Goal: Task Accomplishment & Management: Use online tool/utility

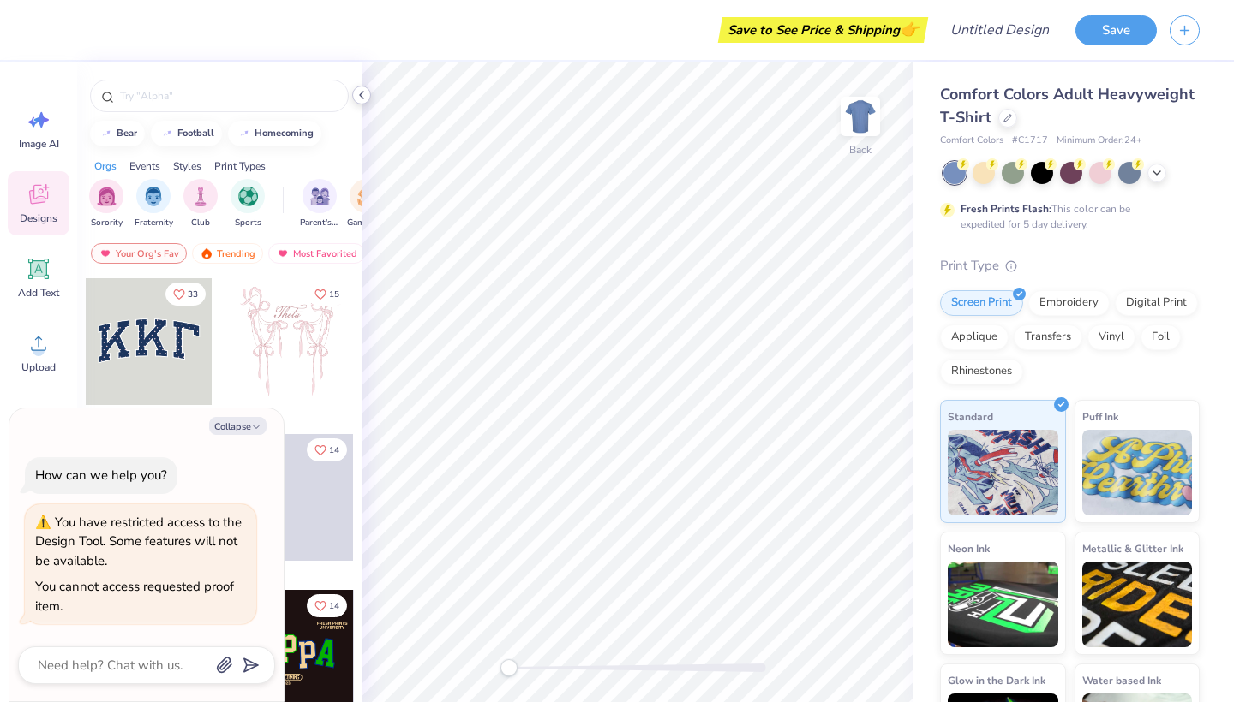
click at [356, 98] on icon at bounding box center [362, 95] width 14 height 14
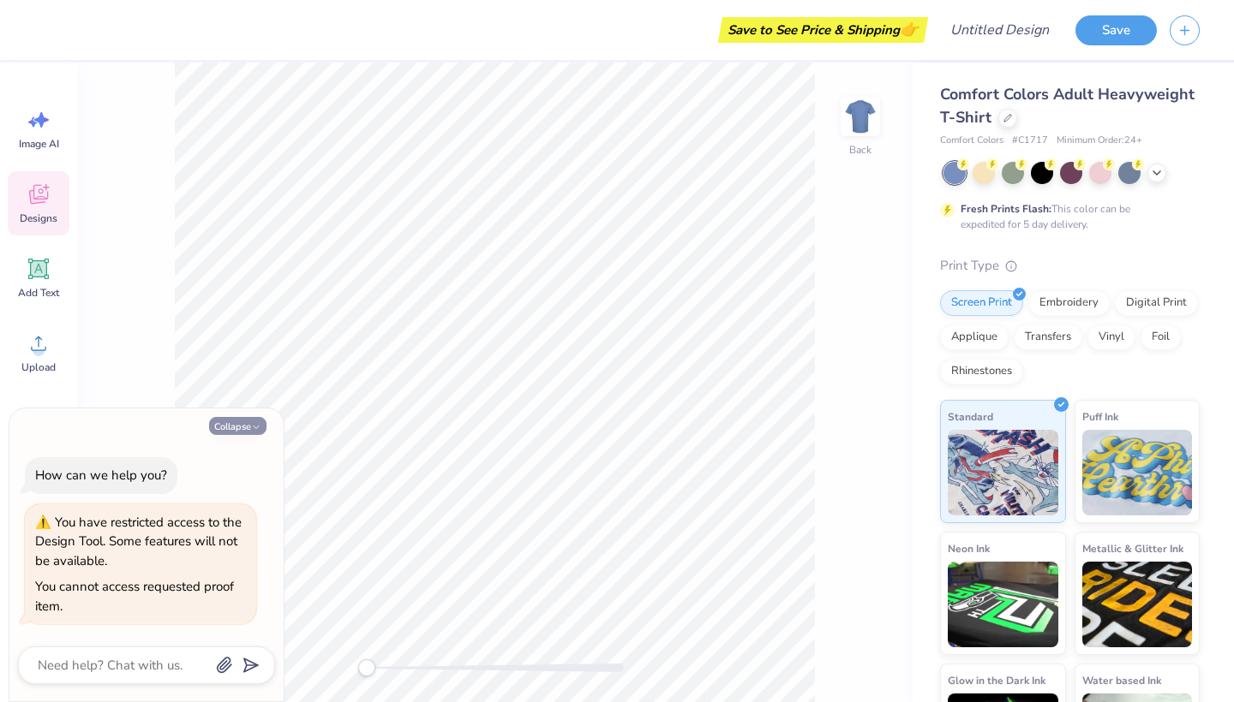
click at [243, 428] on button "Collapse" at bounding box center [237, 426] width 57 height 18
type textarea "x"
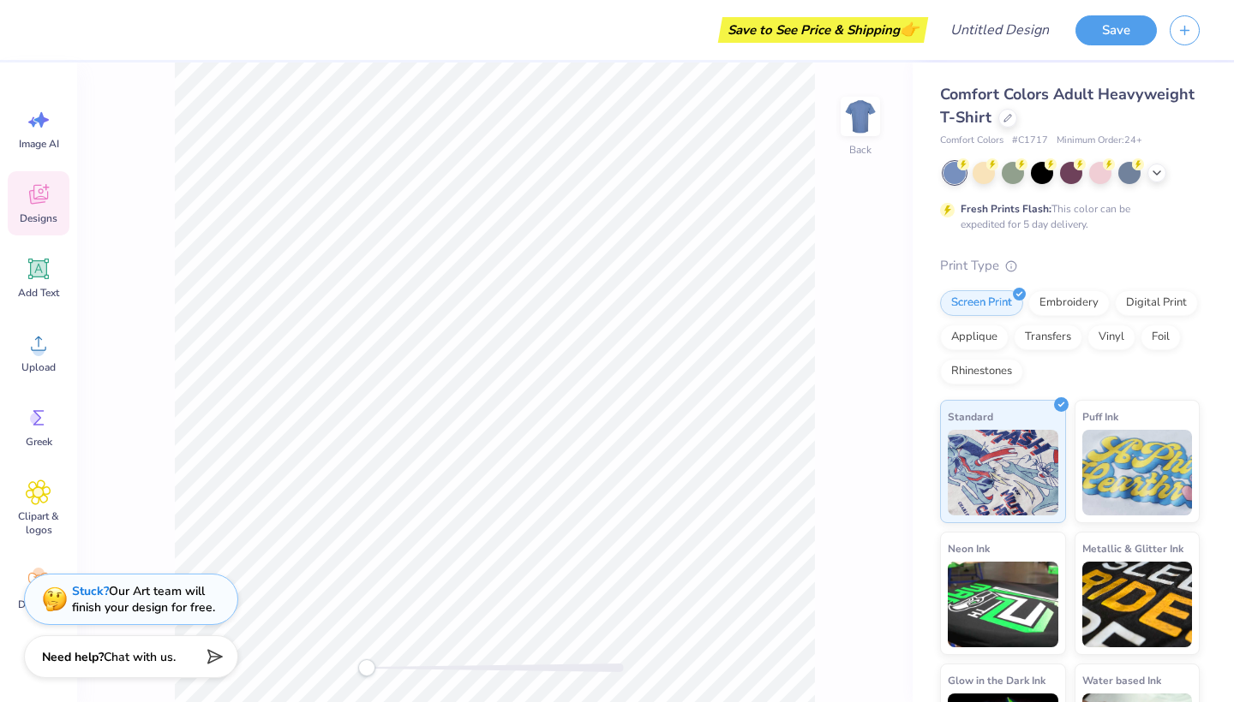
click at [1168, 26] on div "Save" at bounding box center [1154, 30] width 158 height 60
click at [1181, 27] on icon "button" at bounding box center [1184, 28] width 15 height 15
click at [1185, 29] on line "button" at bounding box center [1185, 27] width 0 height 9
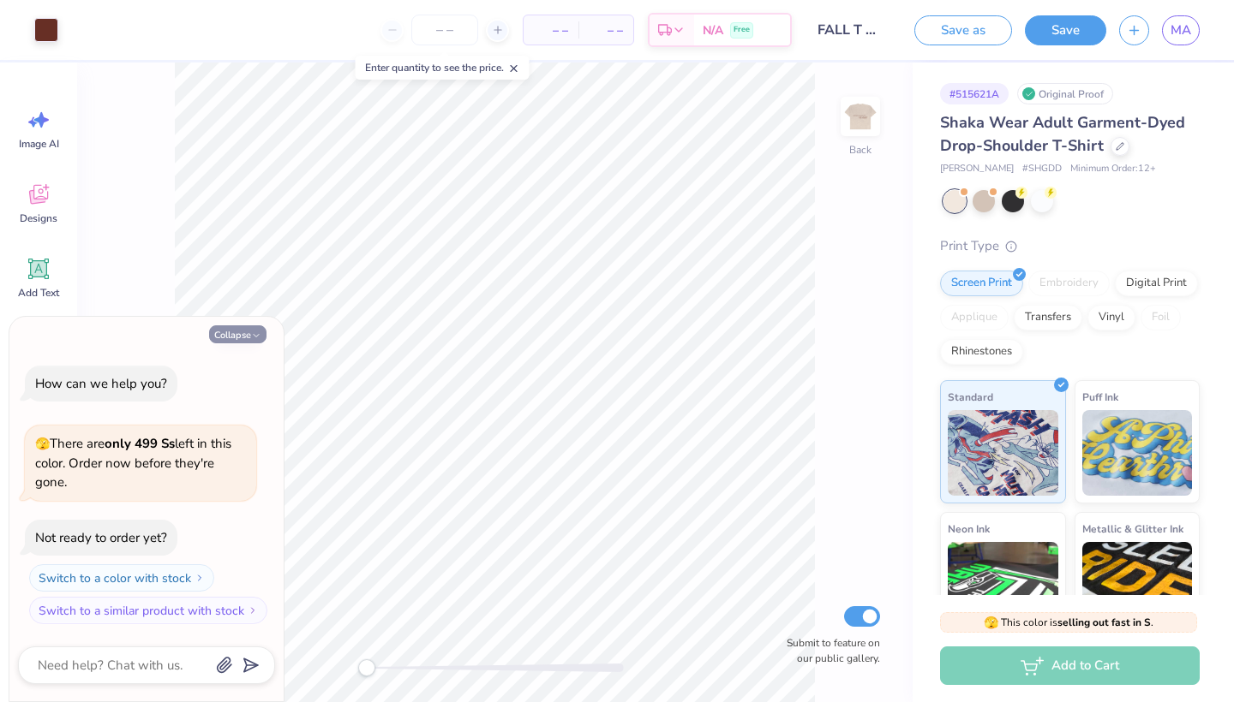
click at [239, 338] on button "Collapse" at bounding box center [237, 335] width 57 height 18
type textarea "x"
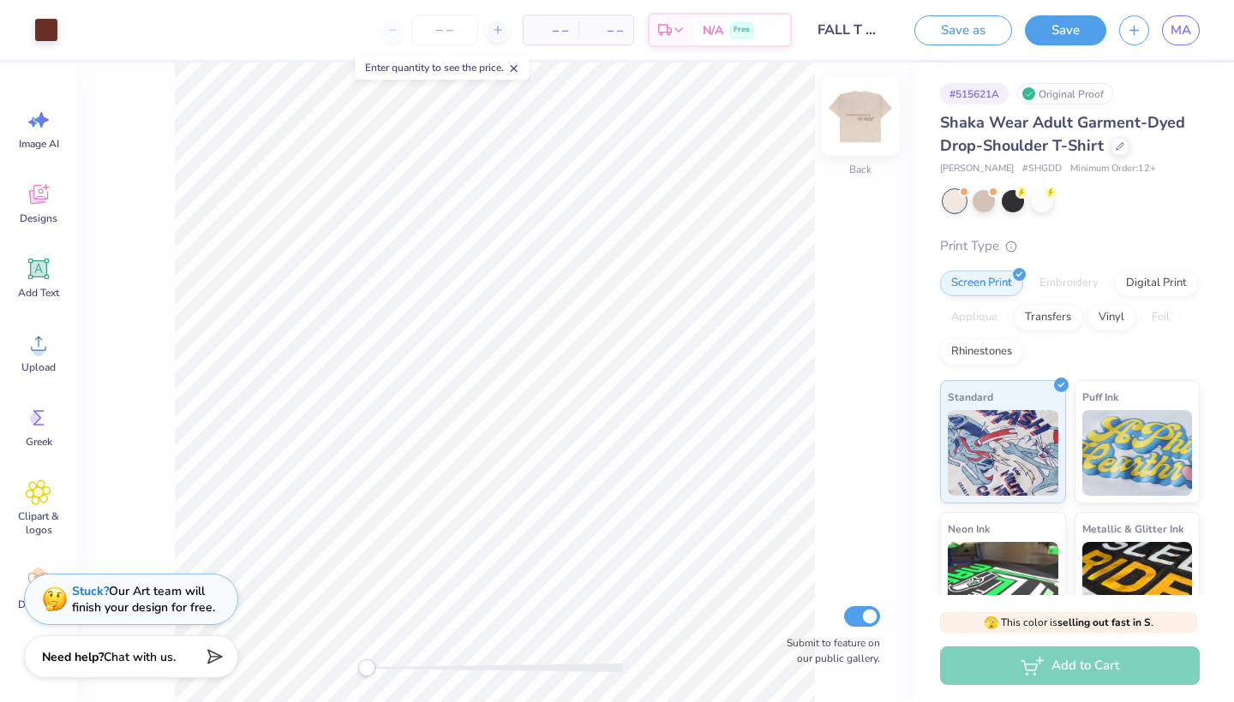
click at [857, 132] on img at bounding box center [860, 116] width 69 height 69
click at [870, 127] on img at bounding box center [860, 116] width 69 height 69
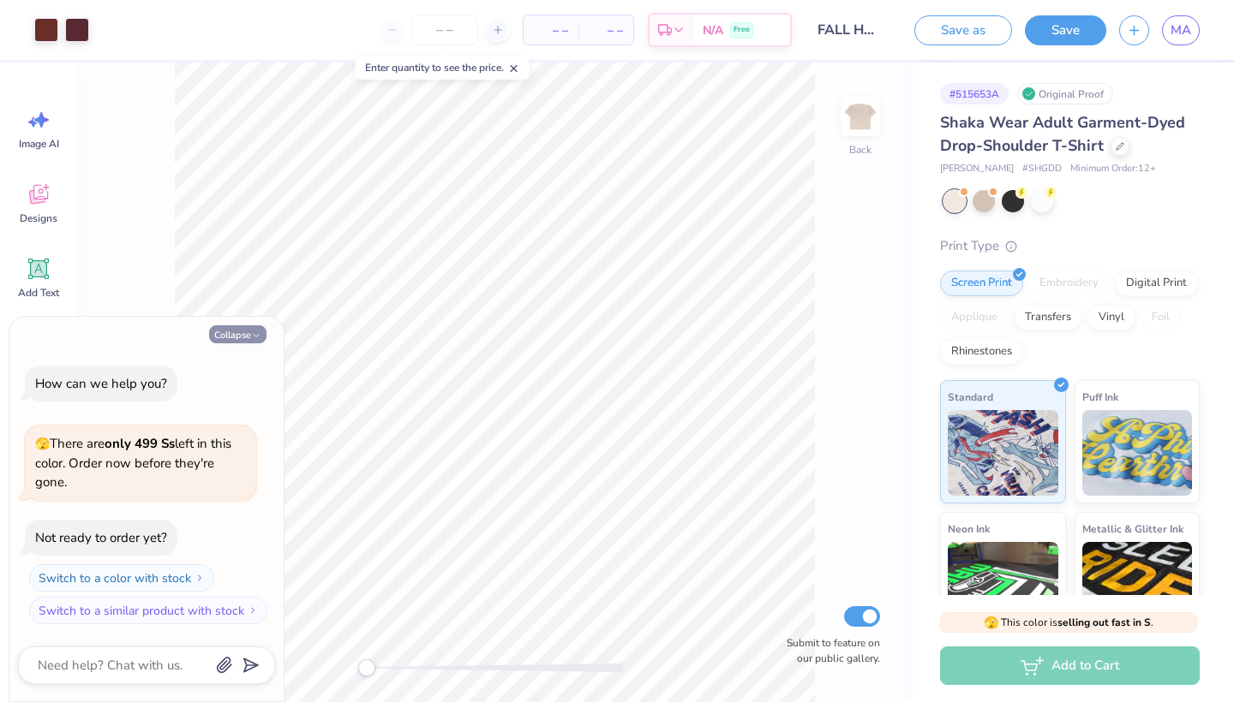
click at [236, 335] on button "Collapse" at bounding box center [237, 335] width 57 height 18
type textarea "x"
click at [240, 325] on div "Collapse How can we help you? 🫣 There are only 499 Ss left in this color. Order…" at bounding box center [146, 510] width 274 height 386
click at [240, 334] on button "Collapse" at bounding box center [237, 335] width 57 height 18
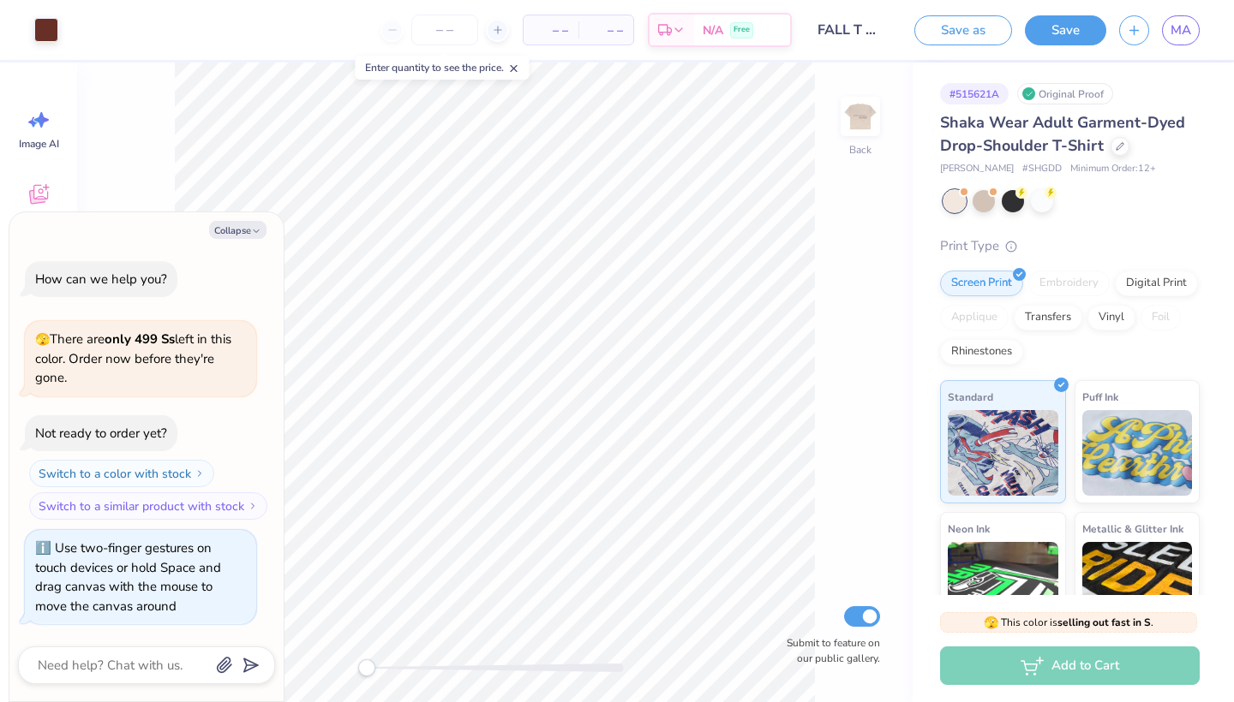
drag, startPoint x: 372, startPoint y: 672, endPoint x: 198, endPoint y: 628, distance: 179.3
click at [198, 629] on body "Art colors – – Per Item – – Total Est. Delivery N/A Free Design Title FALL T SH…" at bounding box center [617, 351] width 1234 height 702
click at [242, 218] on div "Collapse How can we help you? 🫣 There are only 499 Ss left in this color. Order…" at bounding box center [146, 457] width 274 height 490
click at [242, 227] on button "Collapse" at bounding box center [237, 230] width 57 height 18
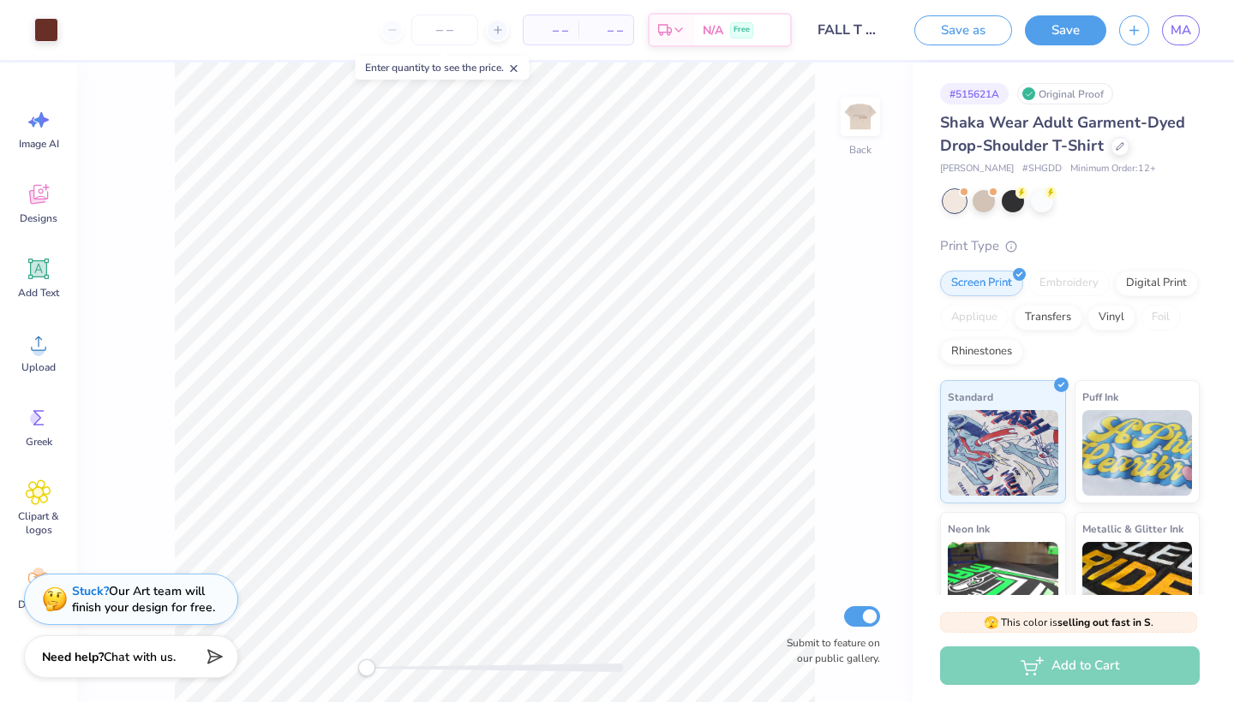
type textarea "x"
drag, startPoint x: 910, startPoint y: 116, endPoint x: 953, endPoint y: 113, distance: 43.8
click at [953, 113] on div "Art colors – – Per Item – – Total Est. Delivery N/A Free Design Title FALL T SH…" at bounding box center [617, 351] width 1234 height 702
click at [516, 65] on icon at bounding box center [514, 69] width 12 height 12
click at [845, 115] on img at bounding box center [860, 116] width 69 height 69
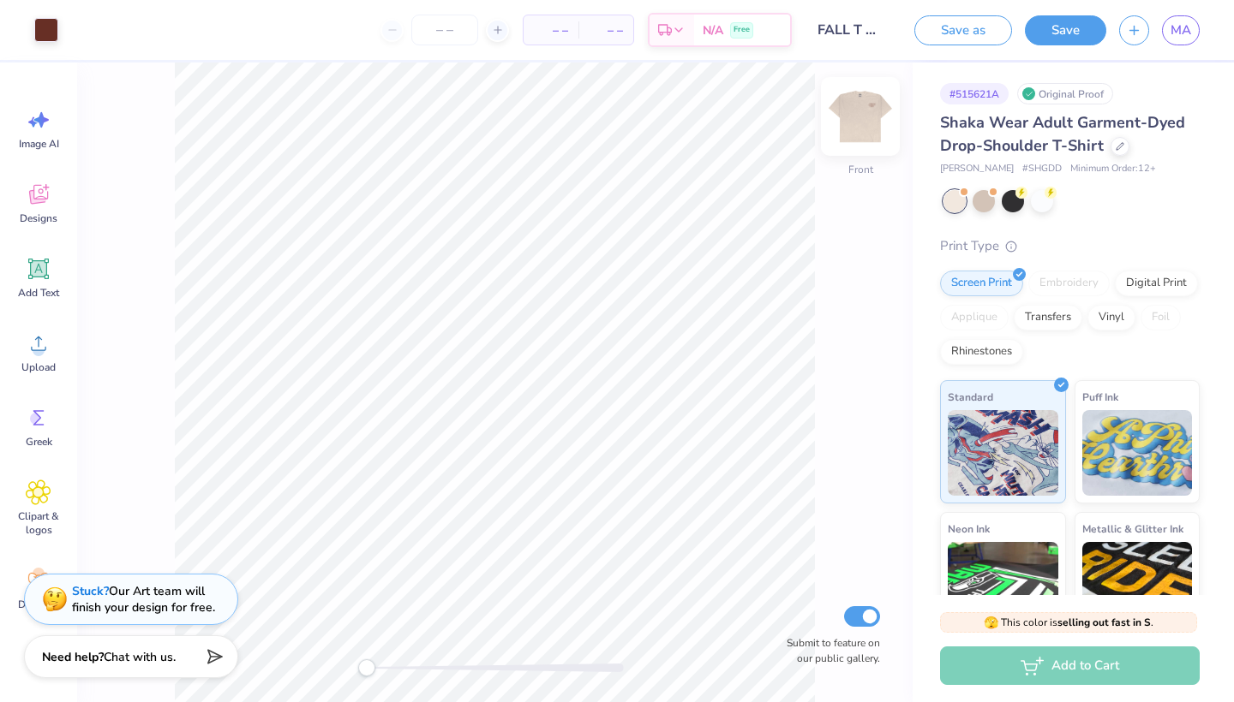
click at [867, 125] on img at bounding box center [860, 116] width 69 height 69
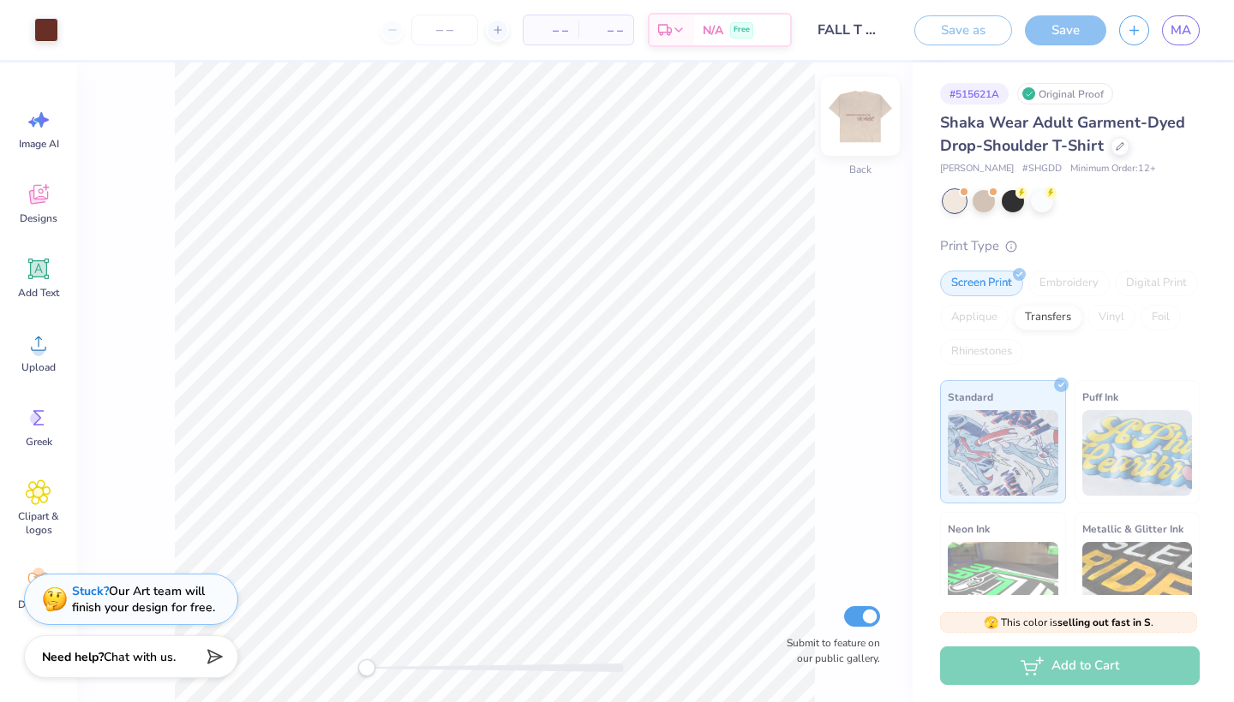
click at [867, 126] on img at bounding box center [860, 116] width 69 height 69
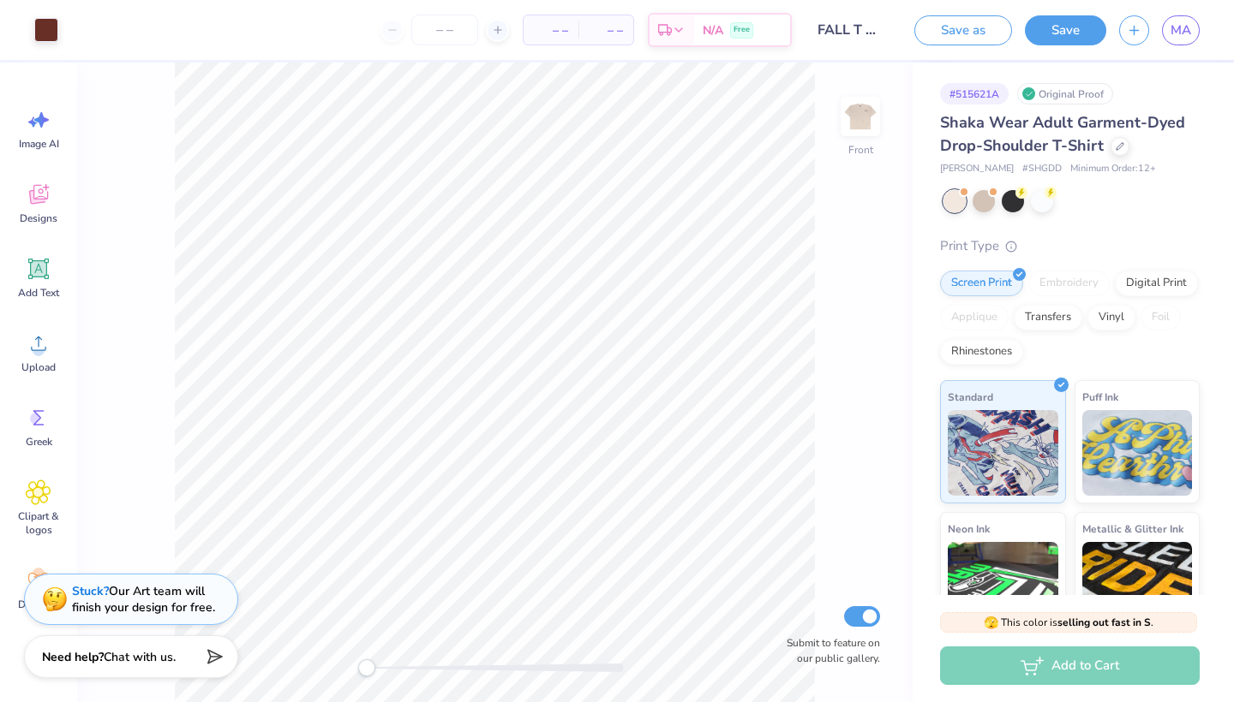
click at [867, 126] on img at bounding box center [860, 116] width 34 height 34
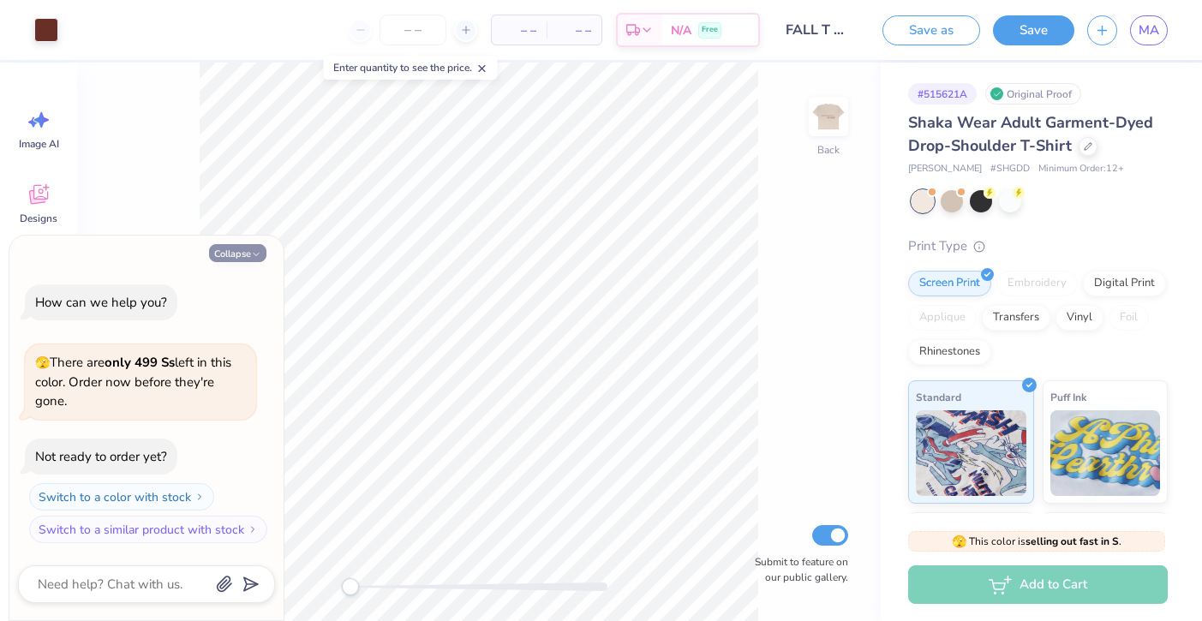
click at [229, 254] on button "Collapse" at bounding box center [237, 253] width 57 height 18
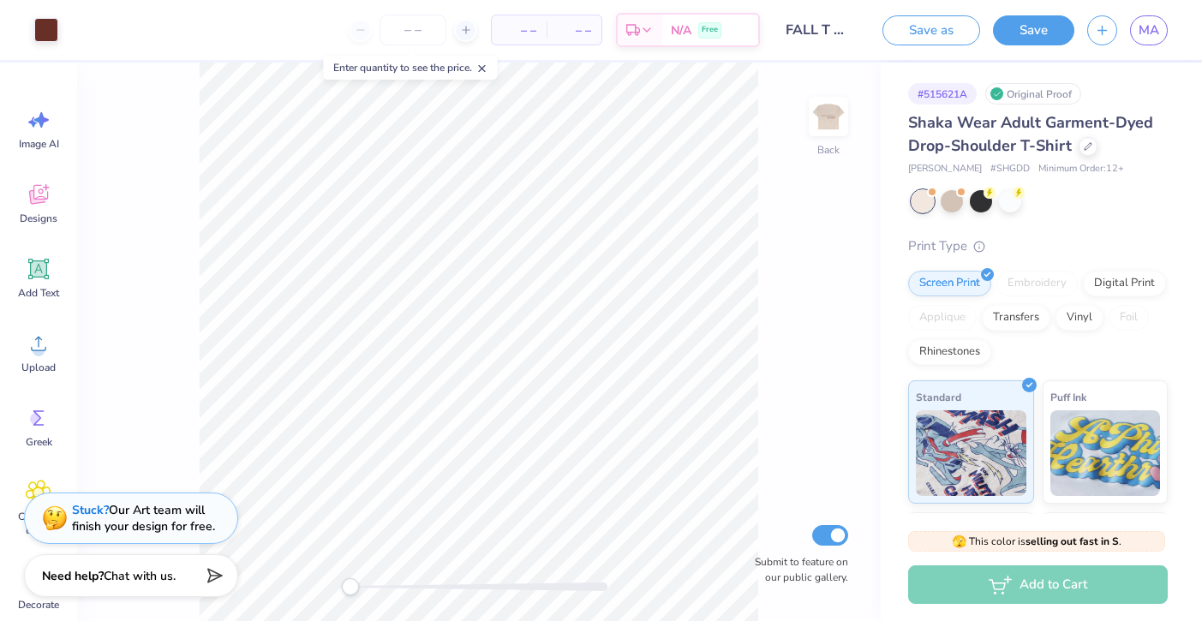
type textarea "x"
click at [194, 523] on div "Stuck? Our Art team will finish your design for free." at bounding box center [143, 515] width 143 height 33
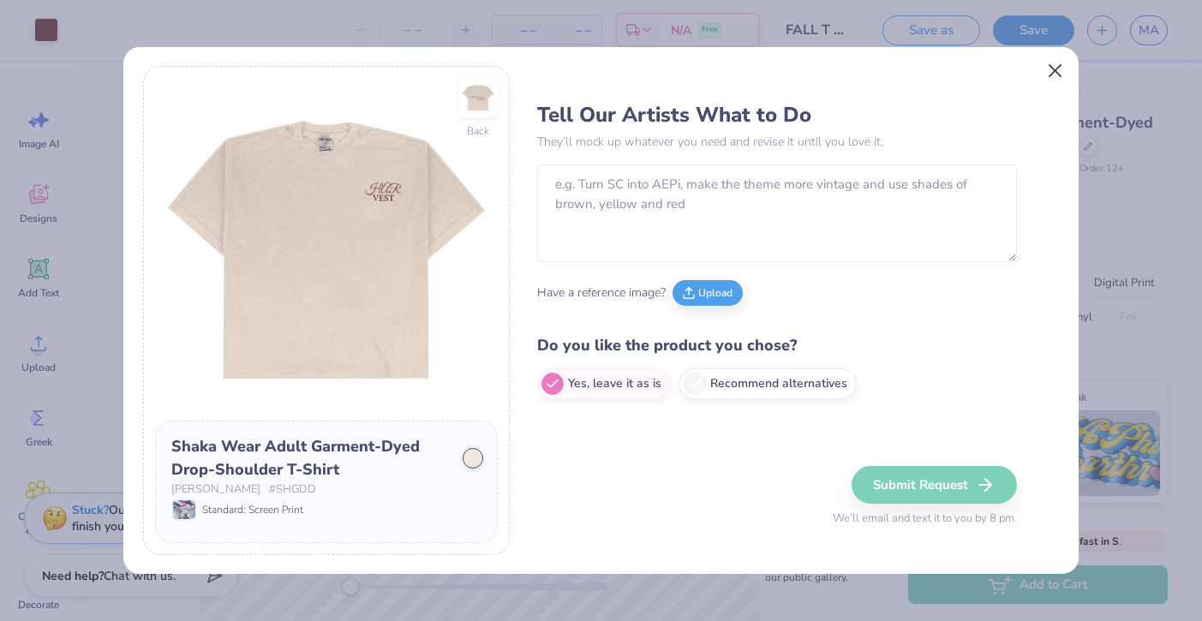
click at [1043, 69] on button "Close" at bounding box center [1055, 70] width 33 height 33
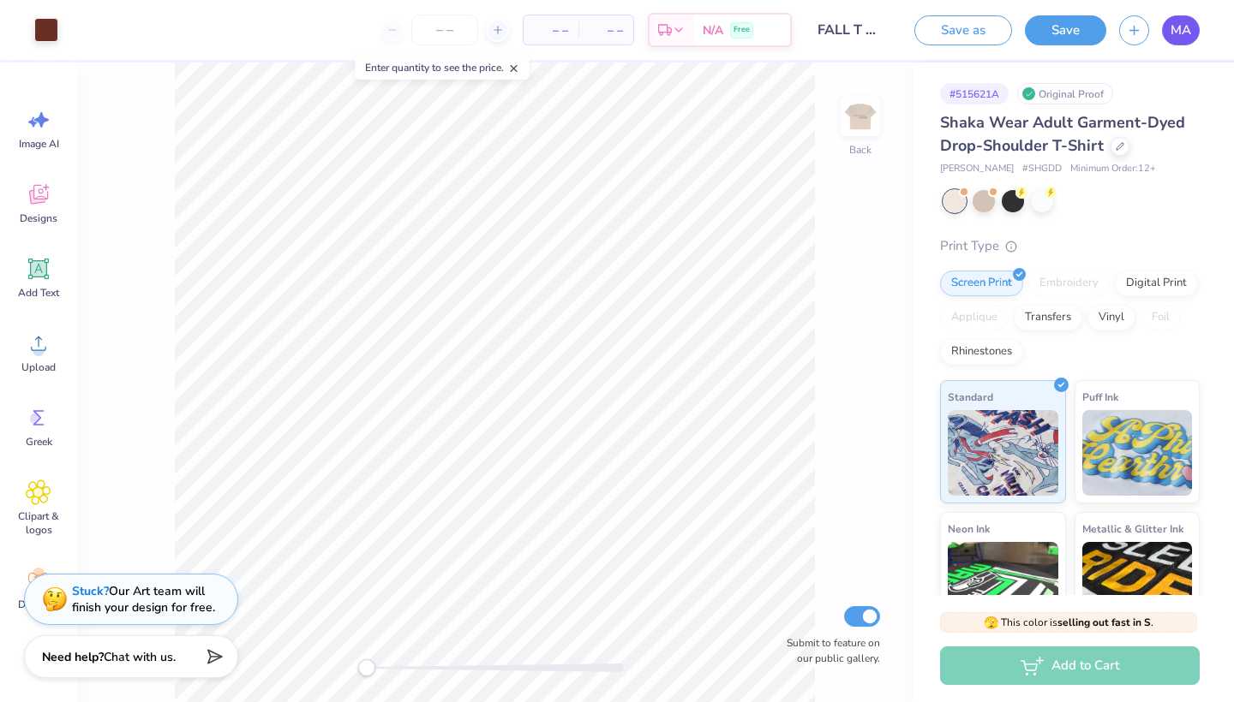
click at [1194, 40] on link "MA" at bounding box center [1181, 30] width 38 height 30
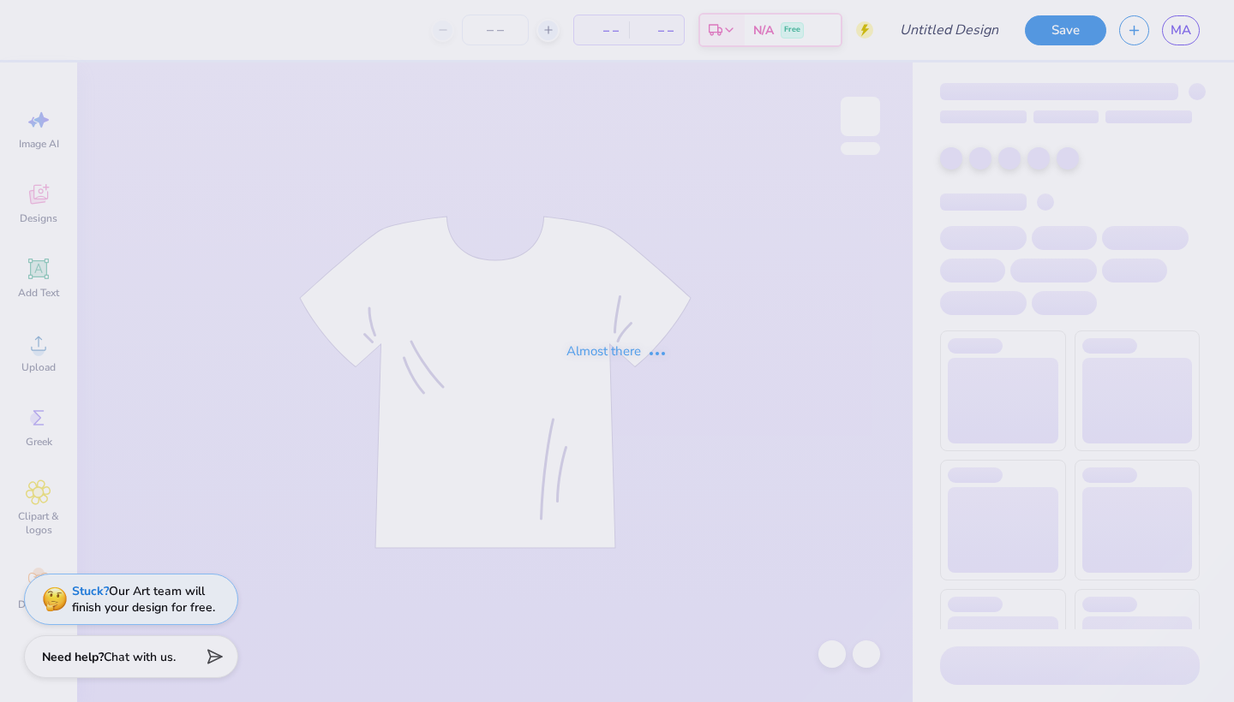
type input "FALL HARVEST DESIGN 3"
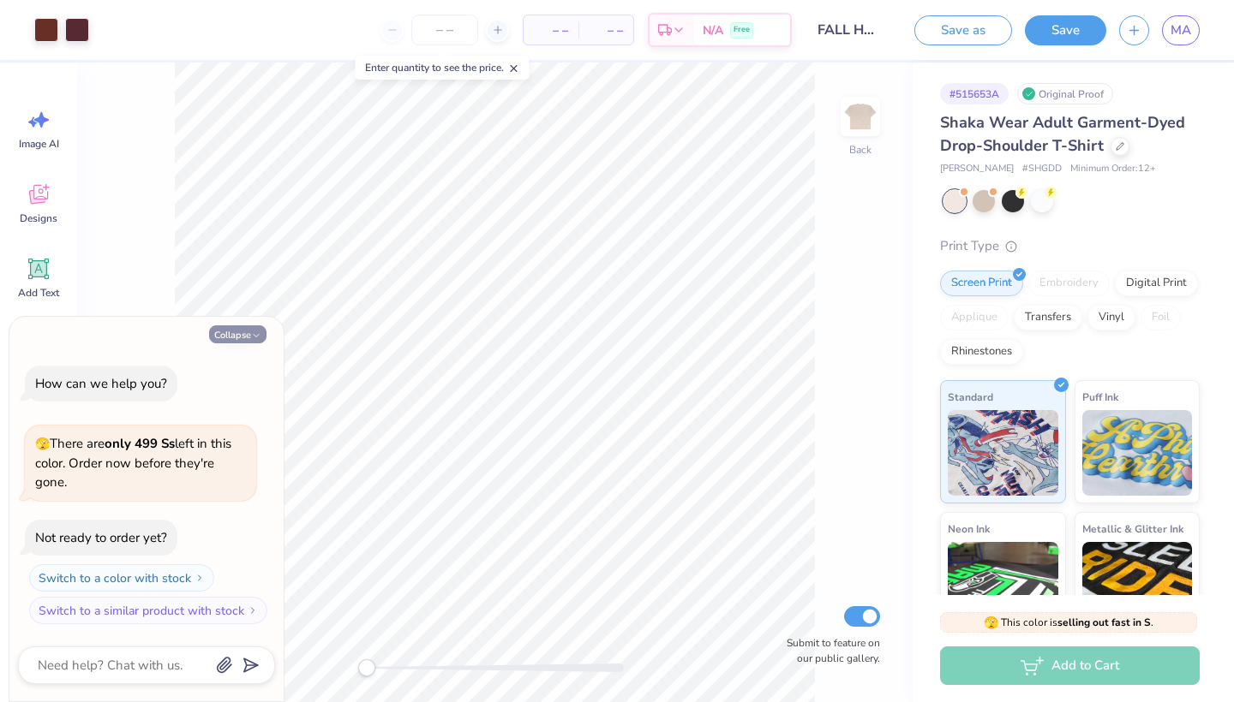
click at [222, 337] on button "Collapse" at bounding box center [237, 335] width 57 height 18
type textarea "x"
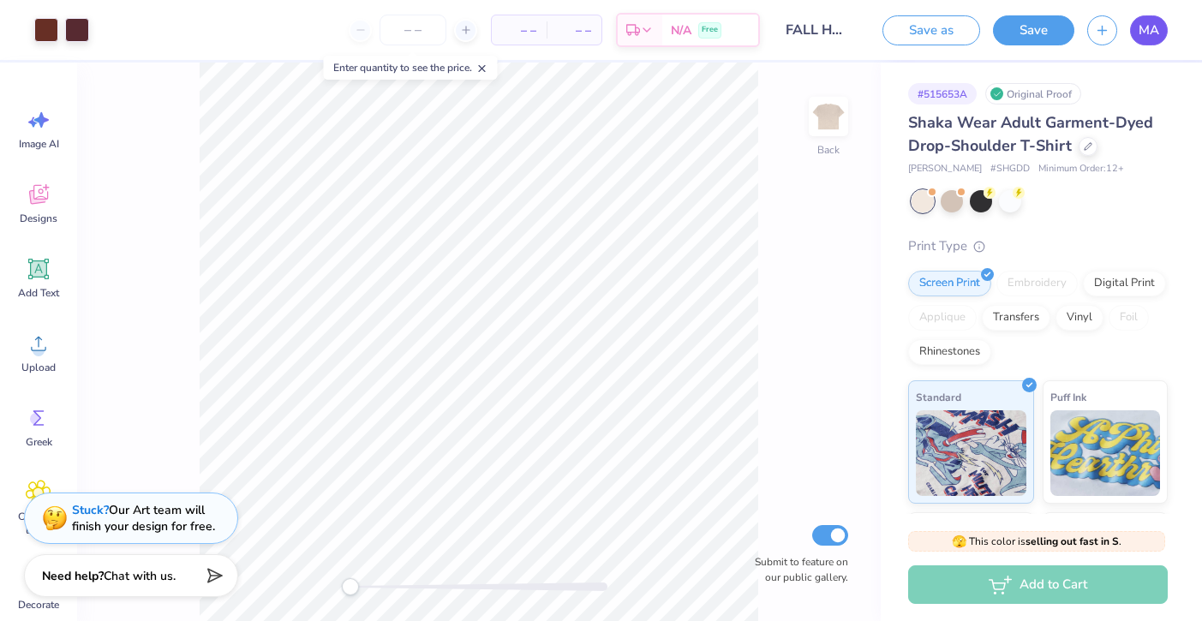
click at [1159, 35] on link "MA" at bounding box center [1149, 30] width 38 height 30
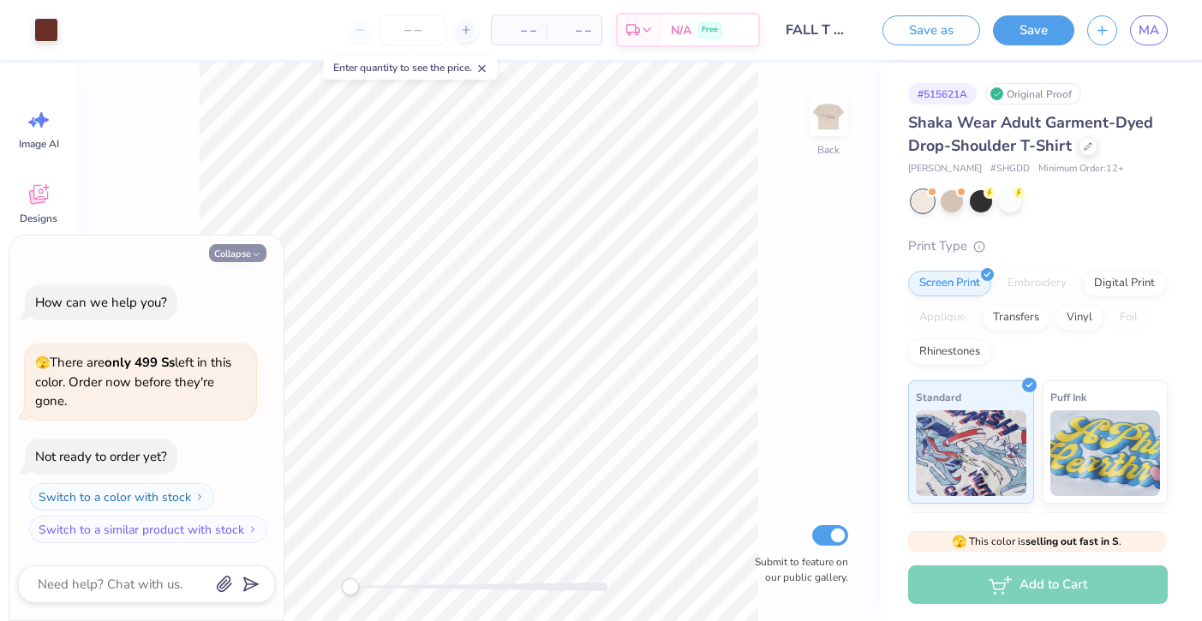
click at [219, 259] on button "Collapse" at bounding box center [237, 253] width 57 height 18
type textarea "x"
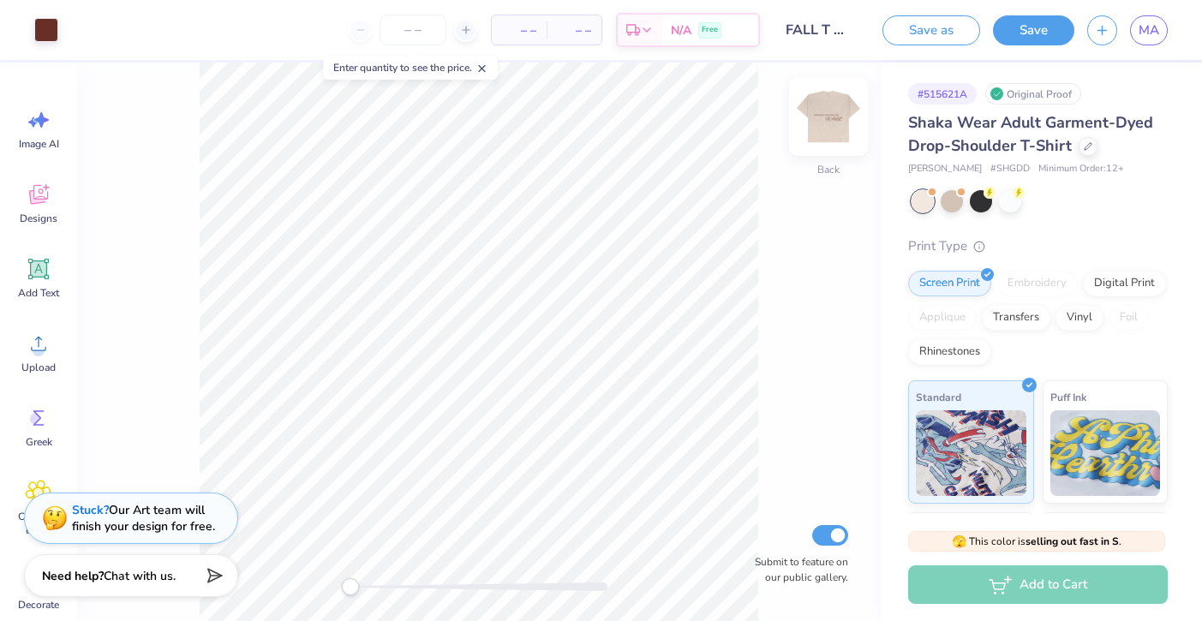
click at [822, 138] on div at bounding box center [828, 116] width 79 height 79
click at [1148, 30] on span "MA" at bounding box center [1149, 31] width 21 height 20
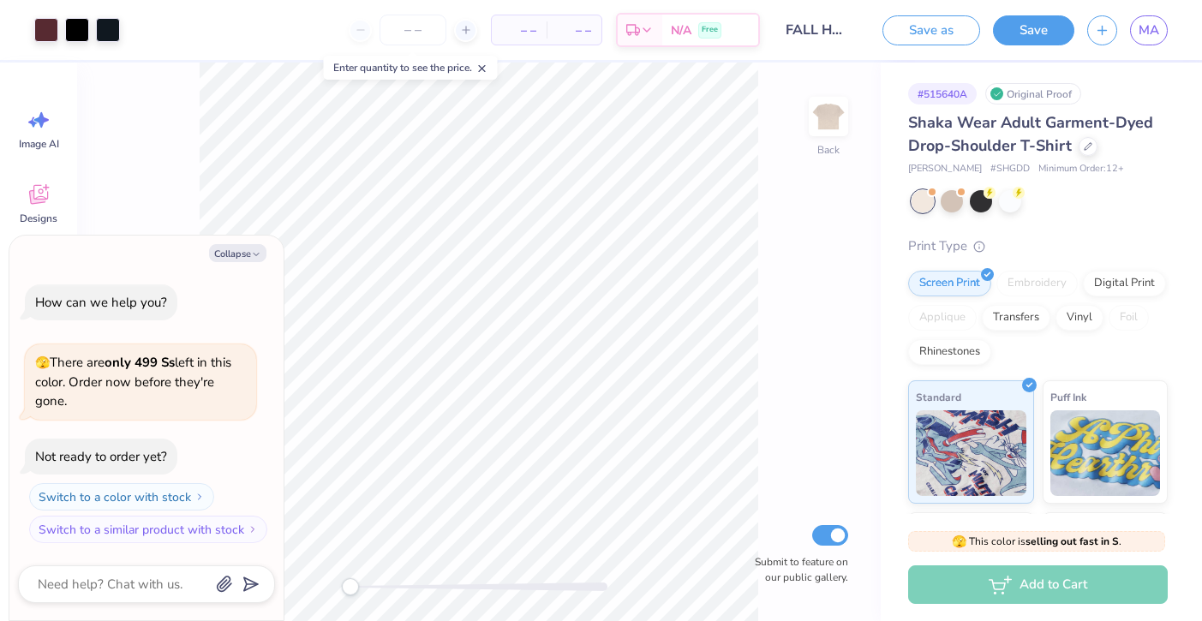
click at [205, 247] on div "Collapse" at bounding box center [146, 253] width 257 height 18
click at [223, 247] on button "Collapse" at bounding box center [237, 253] width 57 height 18
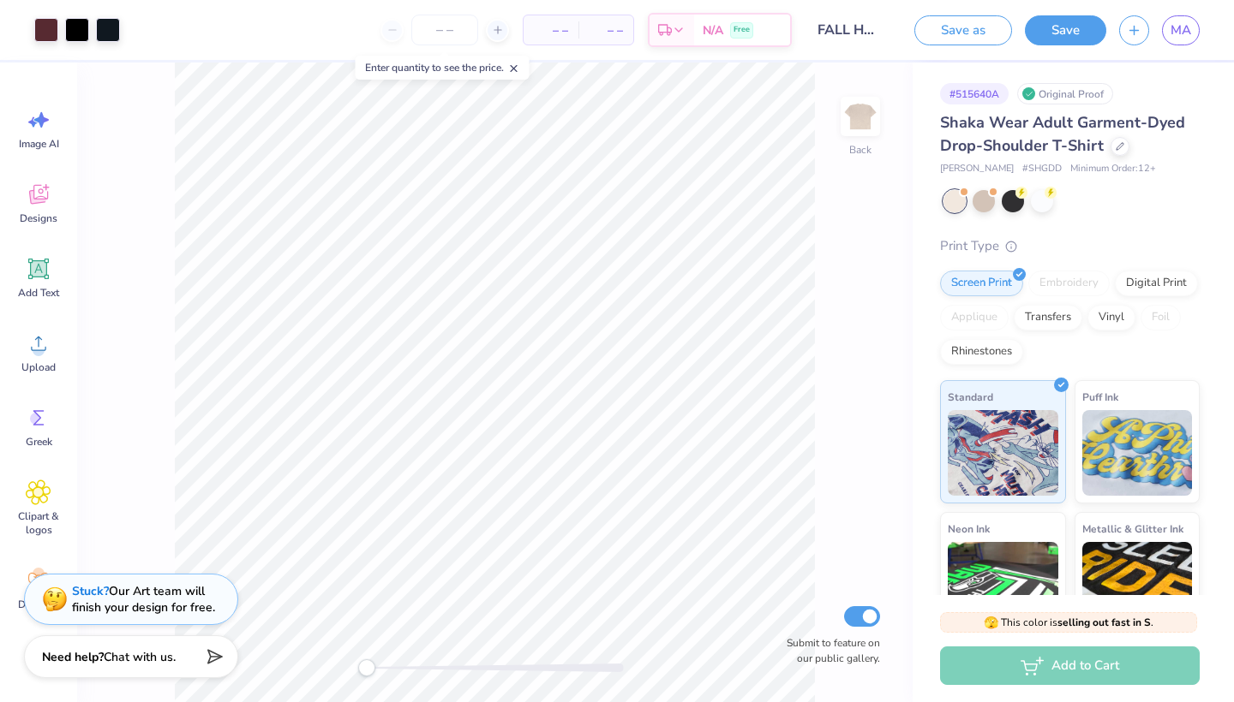
type textarea "x"
